Goal: Task Accomplishment & Management: Manage account settings

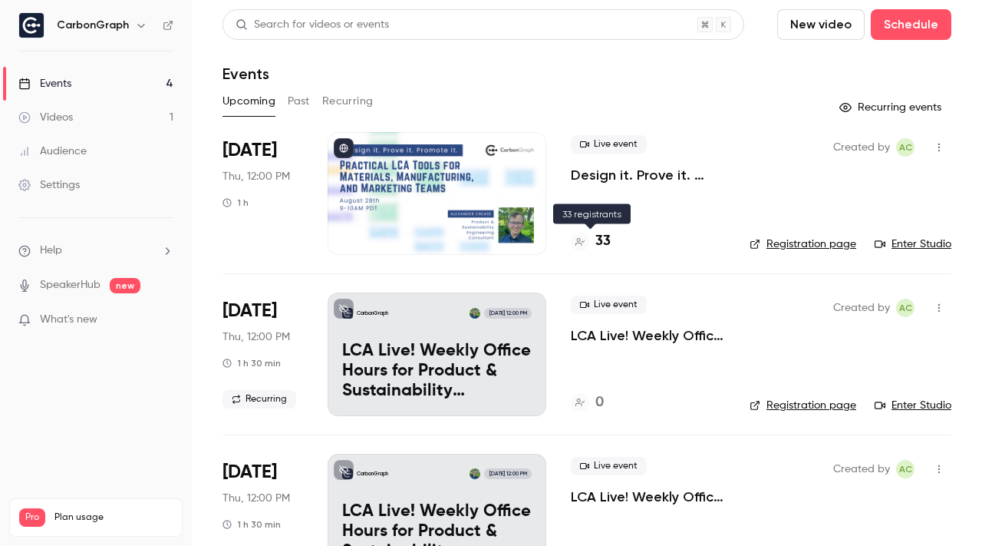
click at [602, 245] on h4 "33" at bounding box center [603, 241] width 15 height 21
click at [620, 166] on p "Design it. Prove it. Promote it: Practical LCA Tools for Materials, Manufacturi…" at bounding box center [648, 175] width 154 height 18
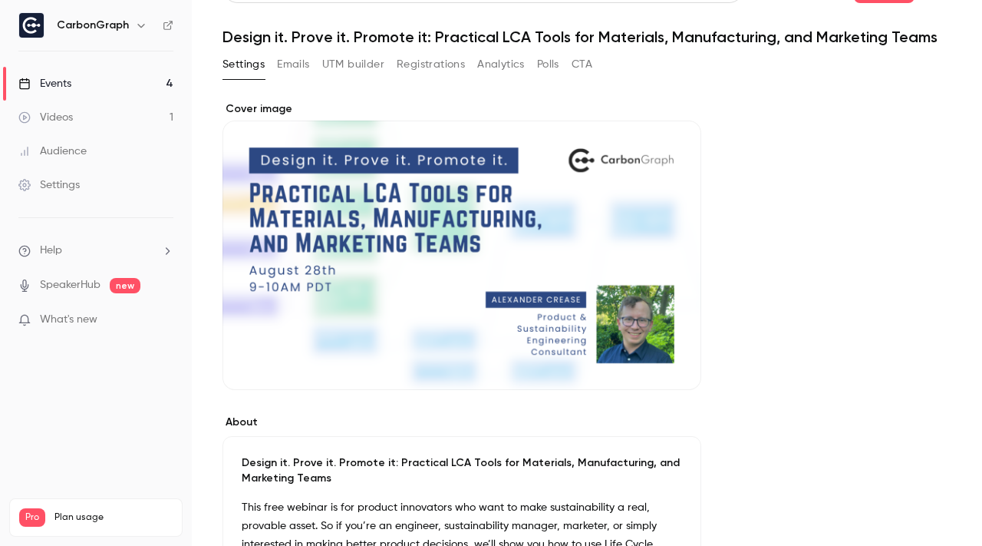
scroll to position [42, 0]
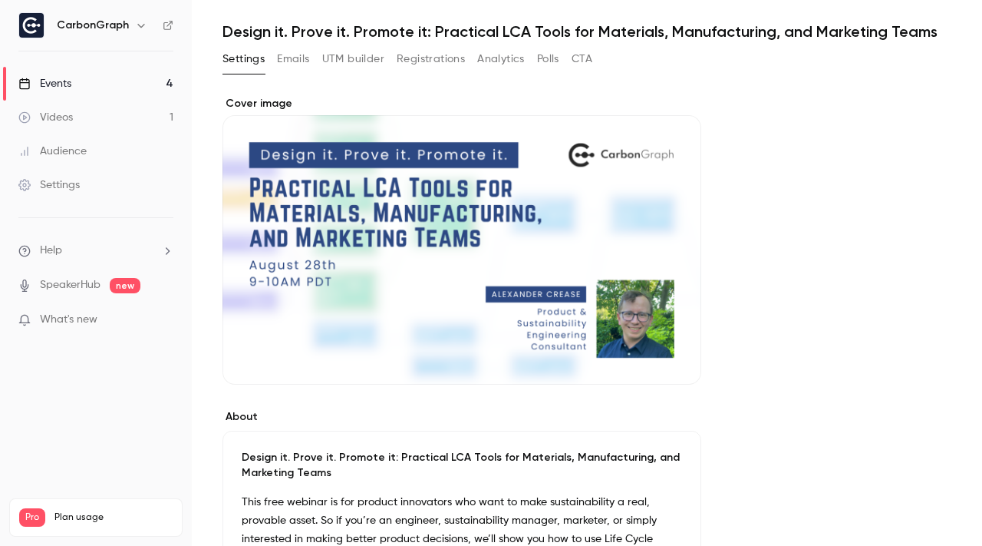
click at [306, 57] on button "Emails" at bounding box center [293, 59] width 32 height 25
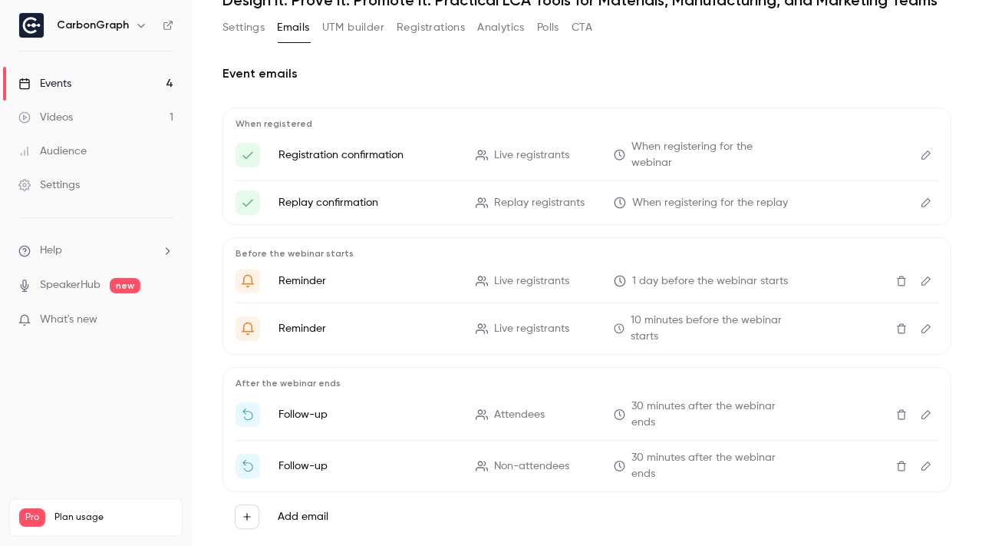
scroll to position [107, 0]
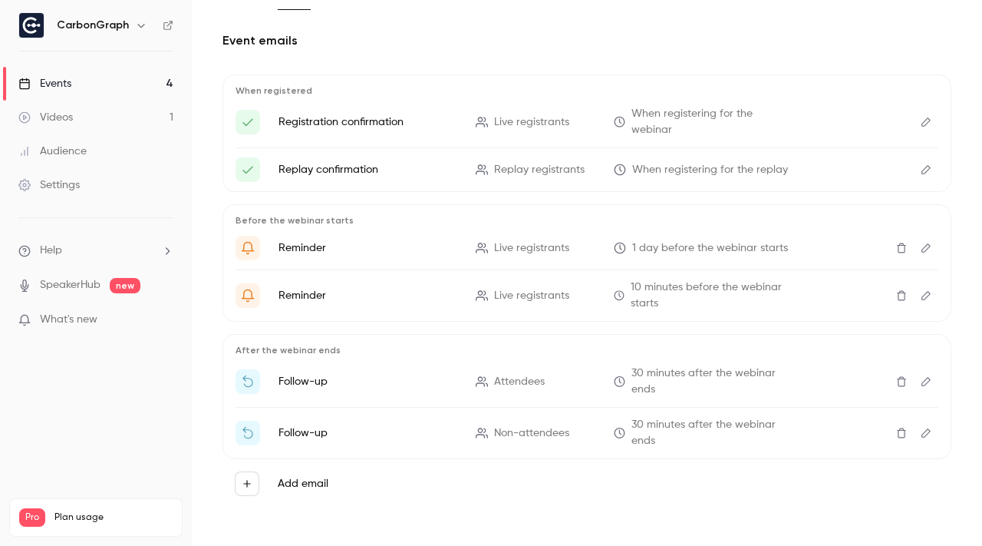
click at [923, 247] on icon "Edit" at bounding box center [926, 247] width 12 height 11
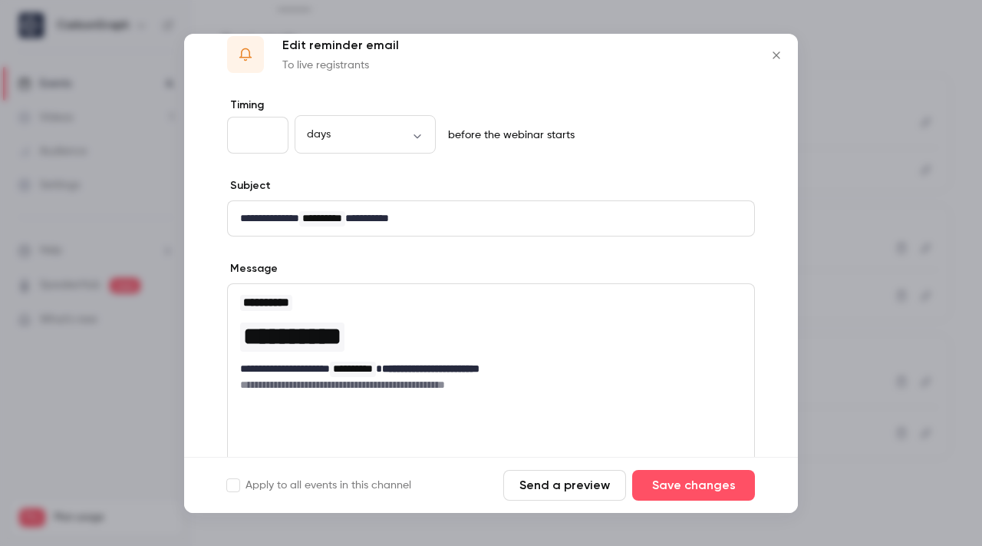
scroll to position [0, 0]
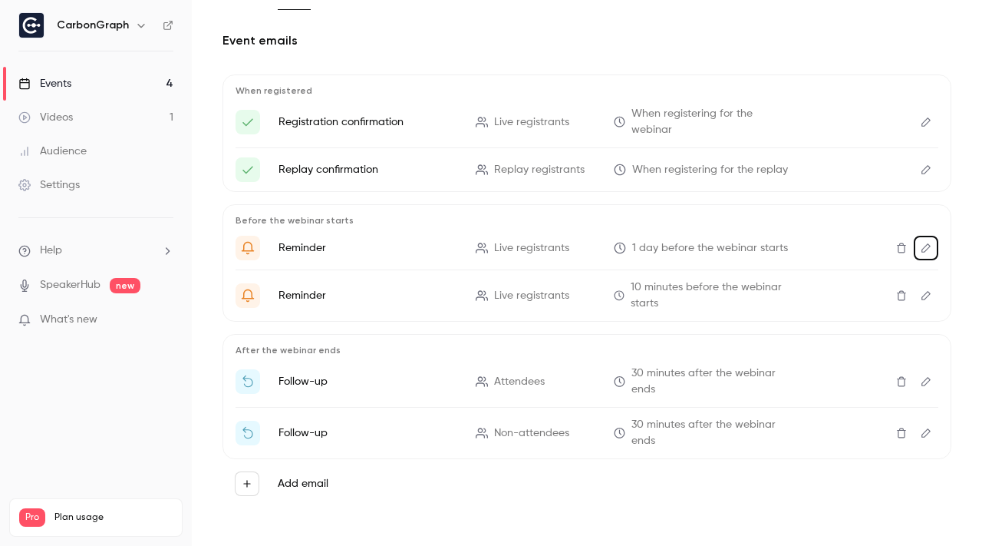
click at [935, 252] on button "Edit" at bounding box center [926, 248] width 25 height 25
click at [930, 378] on icon "Edit" at bounding box center [926, 381] width 12 height 11
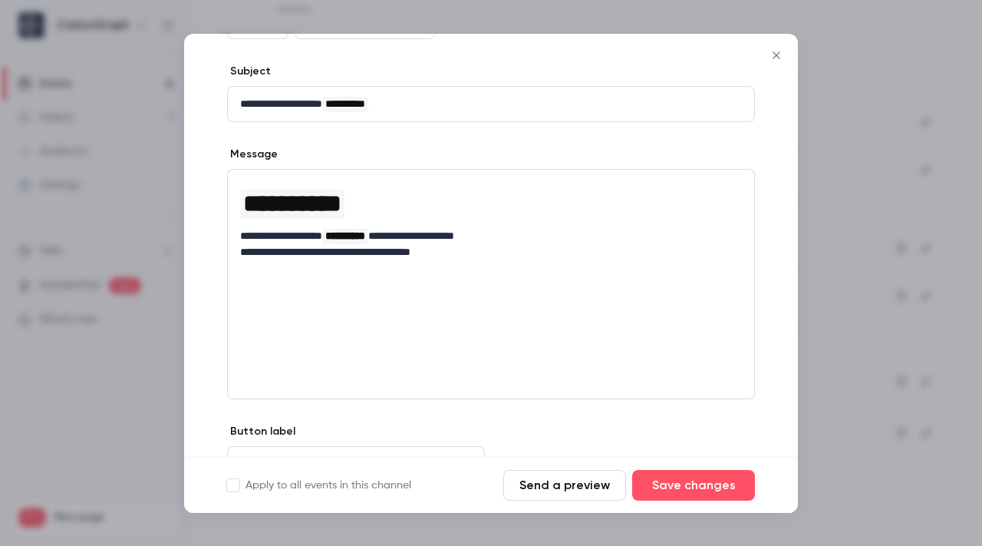
scroll to position [177, 0]
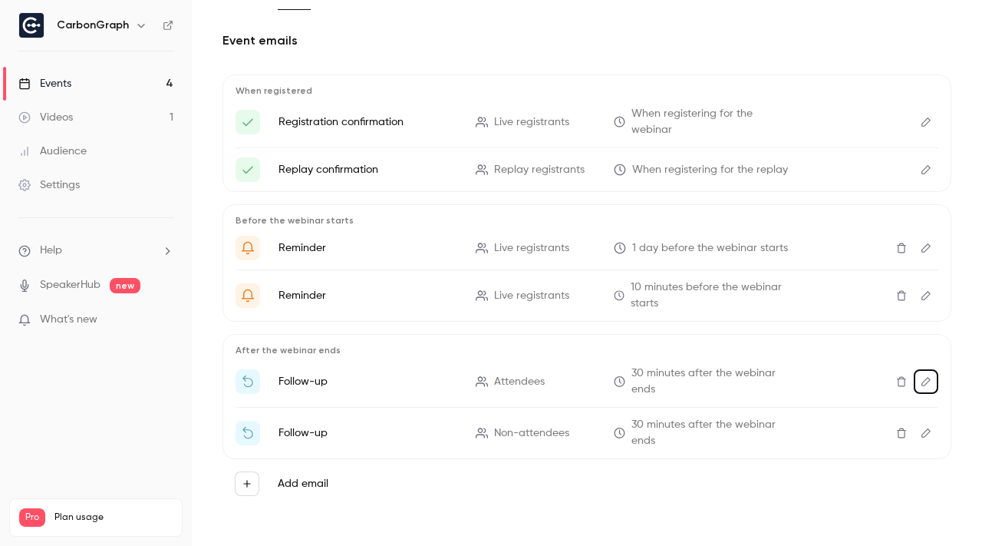
click at [108, 84] on link "Events 4" at bounding box center [96, 84] width 192 height 34
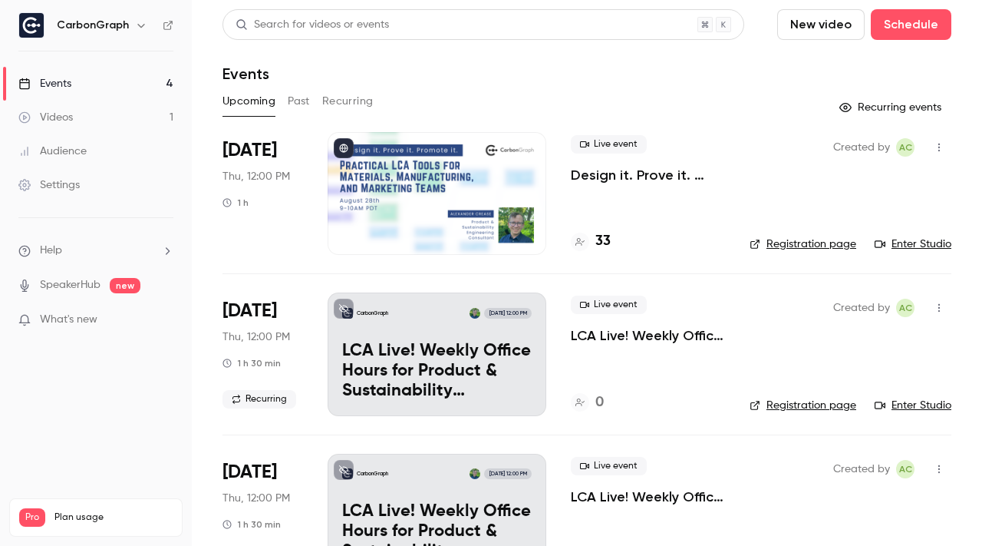
click at [302, 108] on button "Past" at bounding box center [299, 101] width 22 height 25
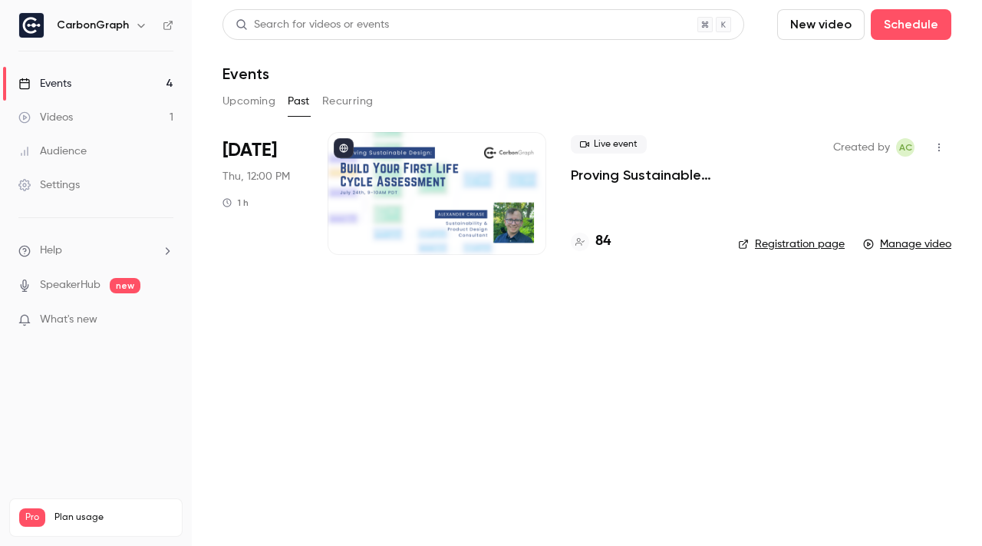
click at [671, 181] on p "Proving Sustainable Design: Build Your First Life Cycle Assessment in CarbonGra…" at bounding box center [642, 175] width 143 height 18
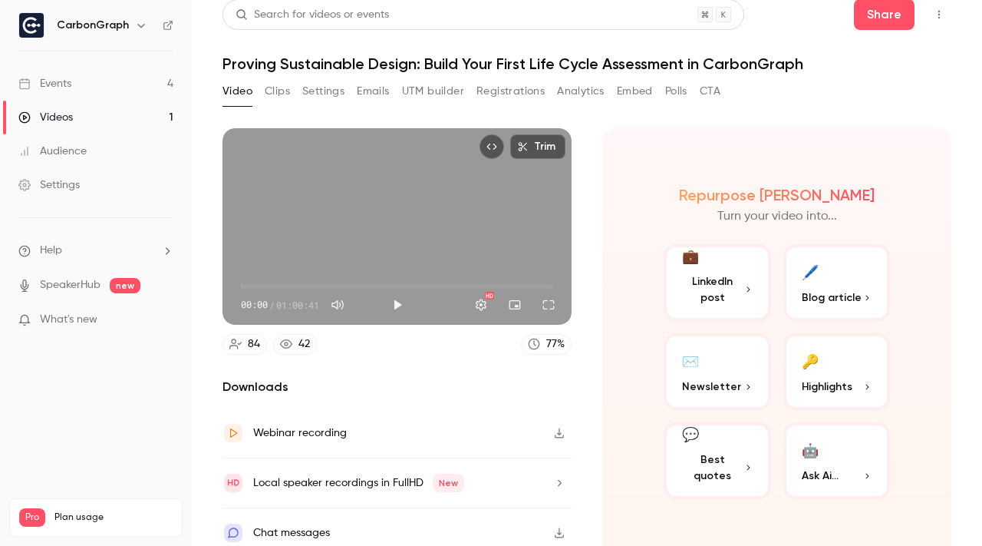
scroll to position [21, 0]
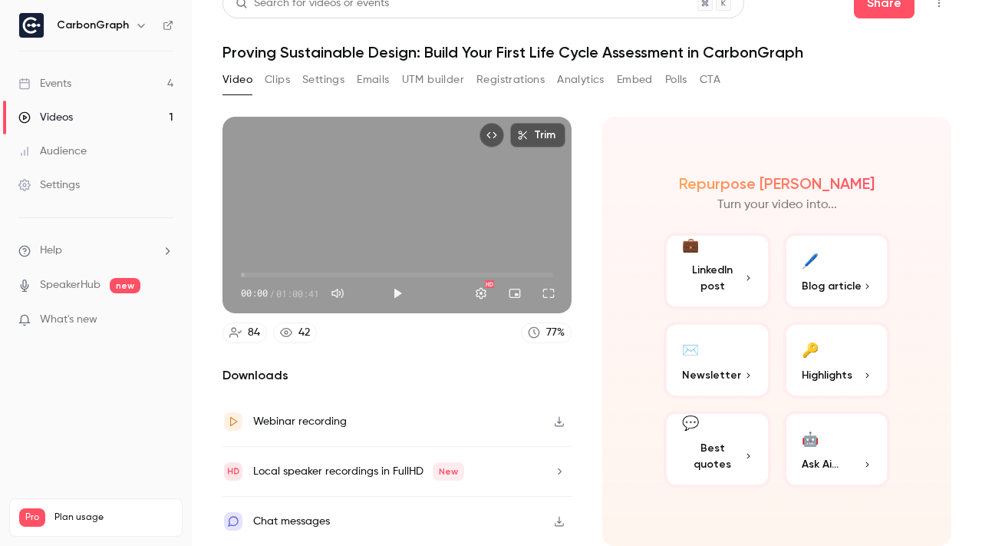
click at [379, 78] on button "Emails" at bounding box center [373, 80] width 32 height 25
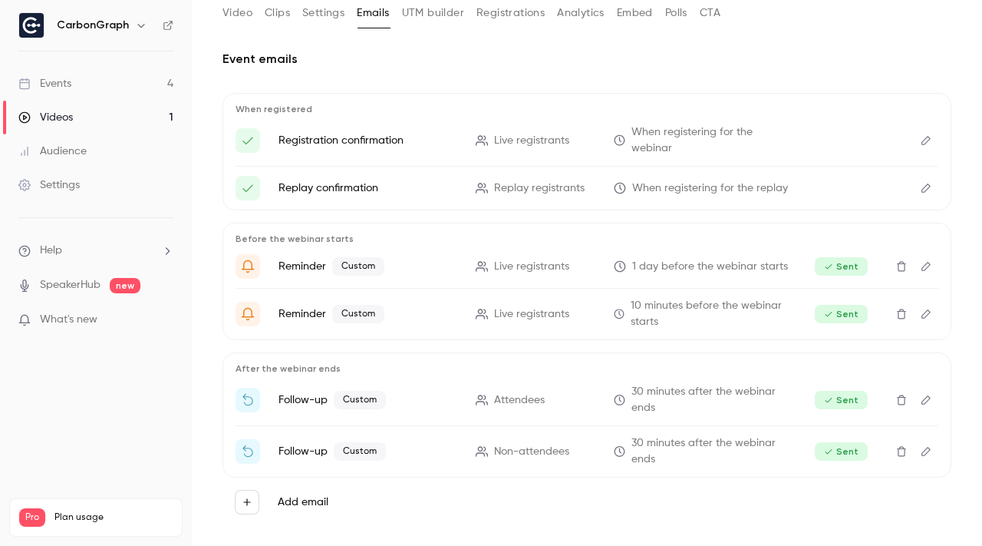
scroll to position [100, 0]
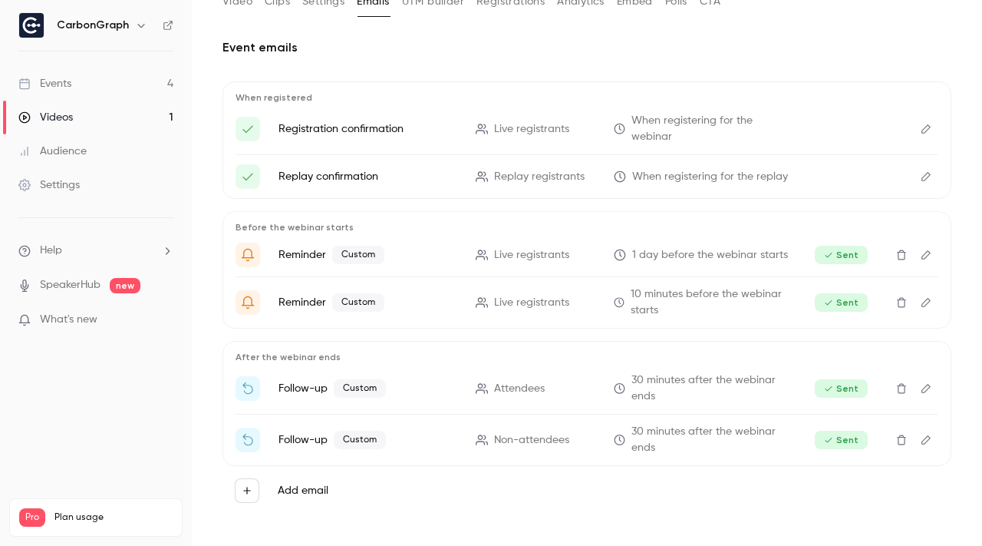
click at [929, 256] on icon "Edit" at bounding box center [926, 254] width 12 height 11
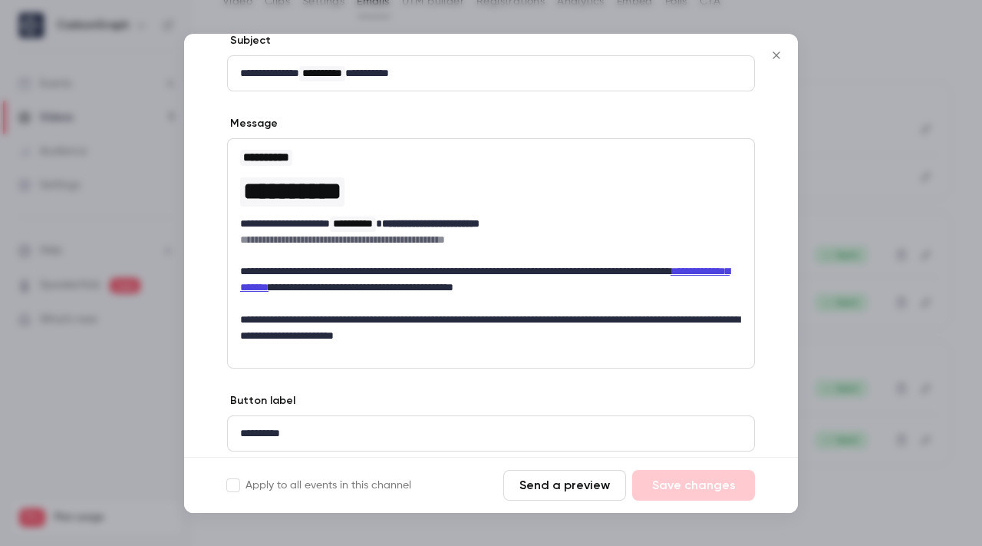
scroll to position [176, 0]
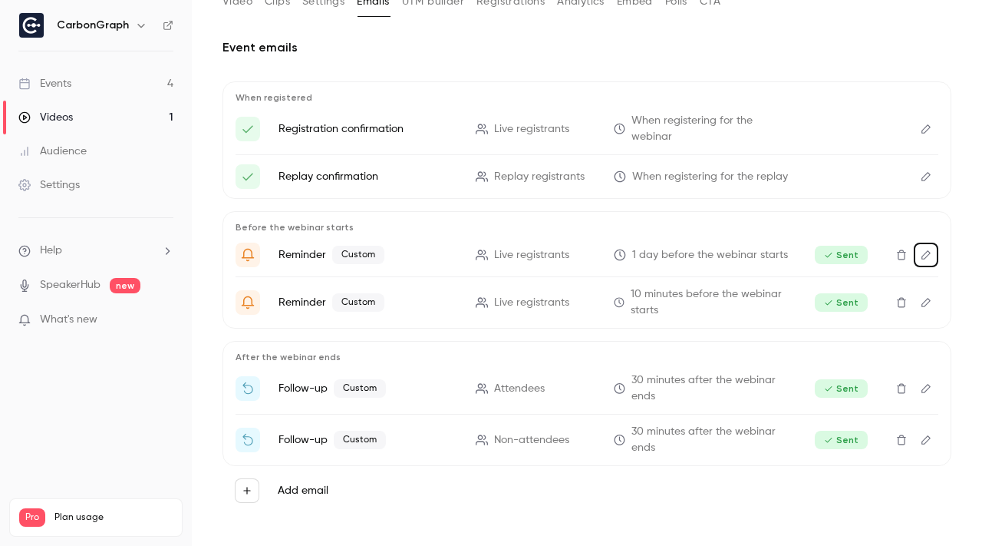
click at [925, 303] on icon "Edit" at bounding box center [926, 302] width 12 height 11
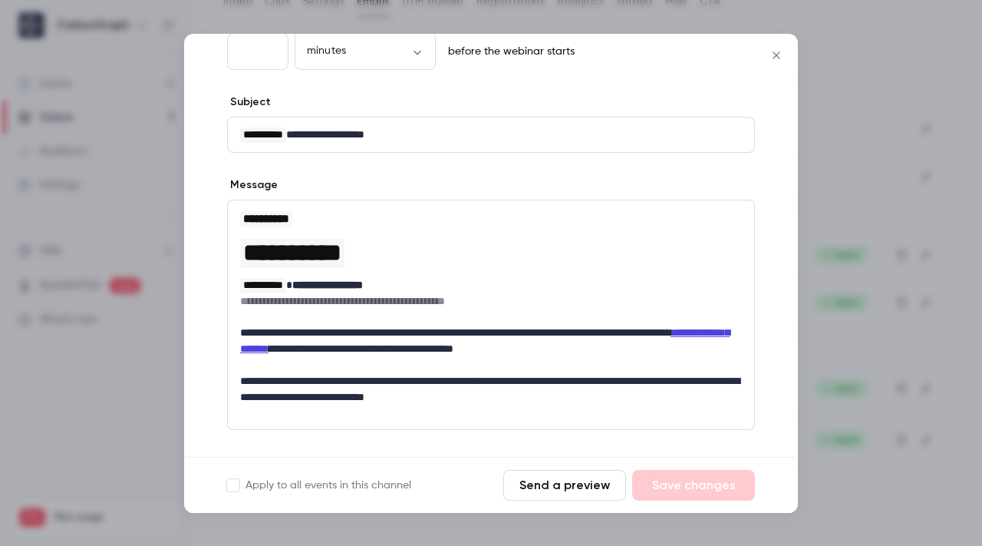
scroll to position [223, 0]
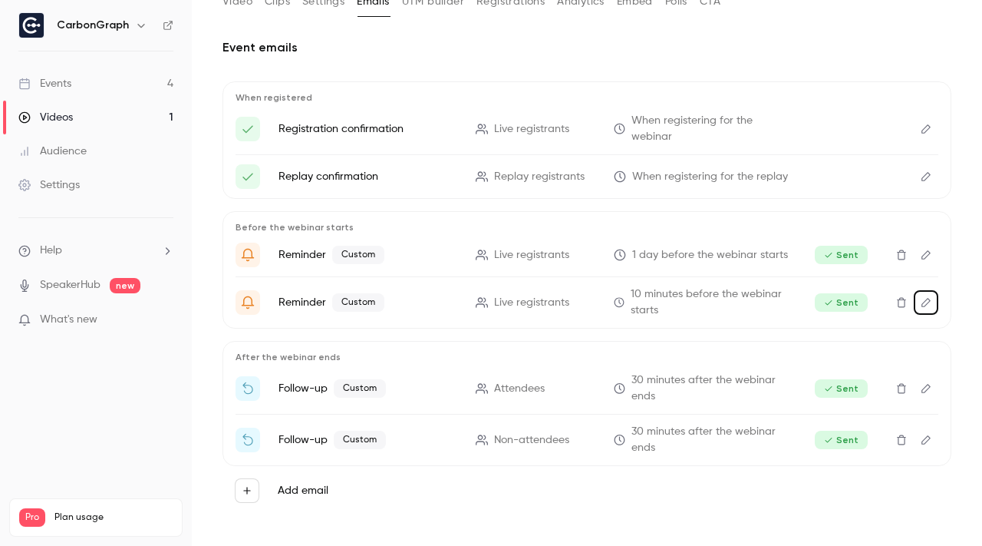
click at [929, 390] on icon "Edit" at bounding box center [926, 388] width 12 height 11
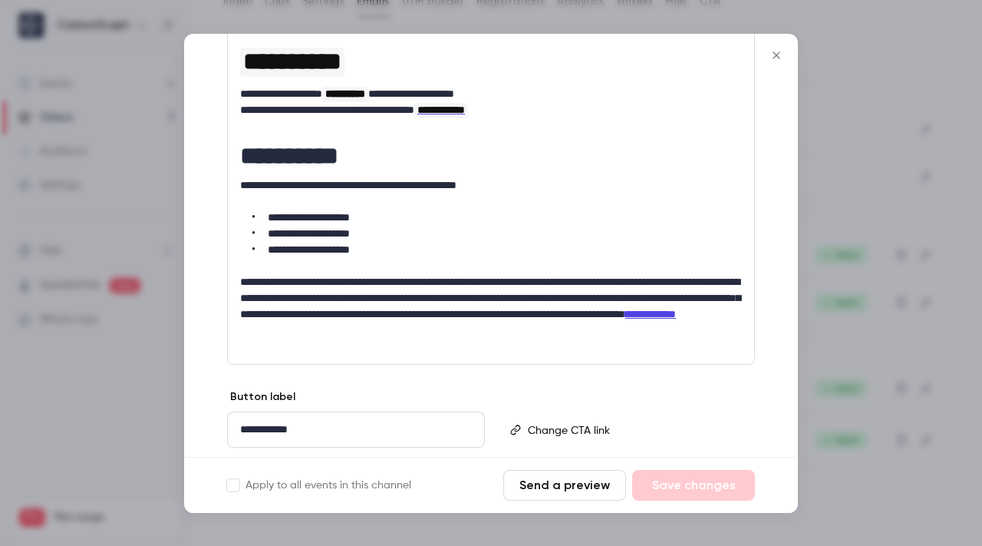
scroll to position [276, 0]
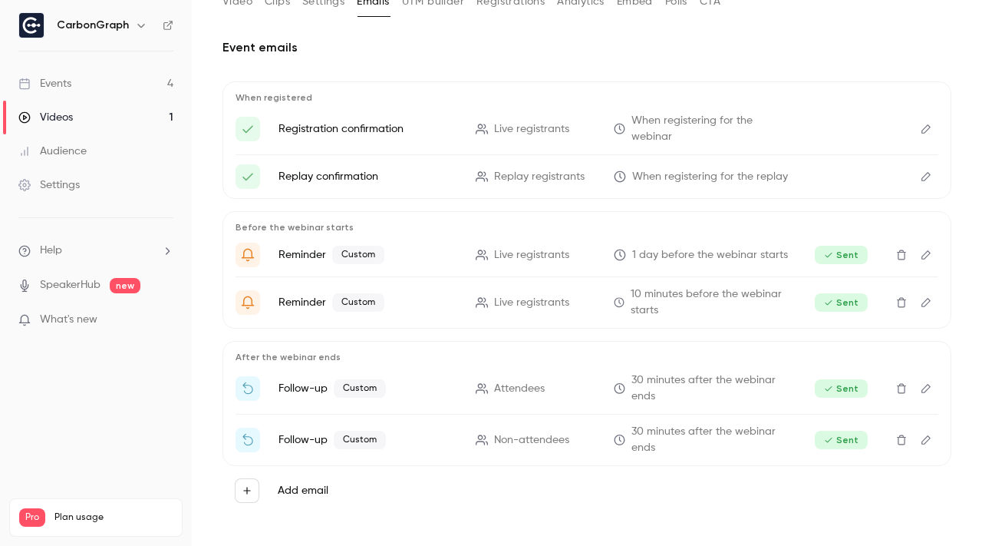
click at [926, 441] on icon "Edit" at bounding box center [926, 439] width 9 height 9
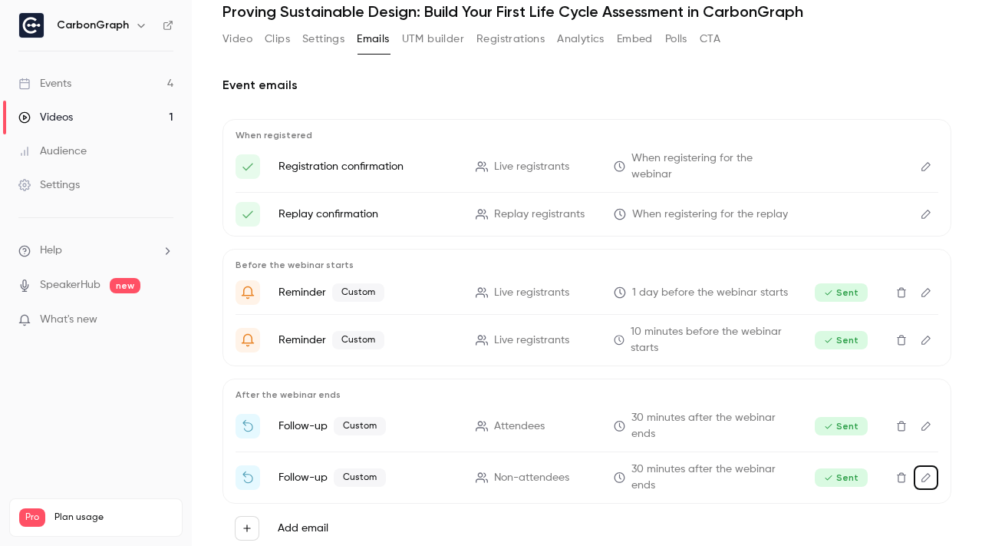
scroll to position [0, 0]
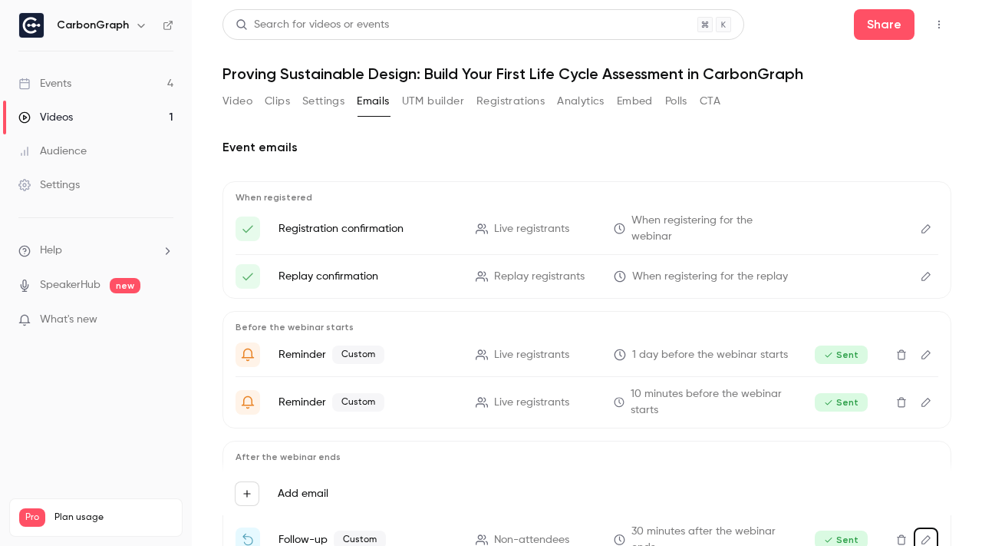
click at [94, 87] on link "Events 4" at bounding box center [96, 84] width 192 height 34
